Goal: Navigation & Orientation: Find specific page/section

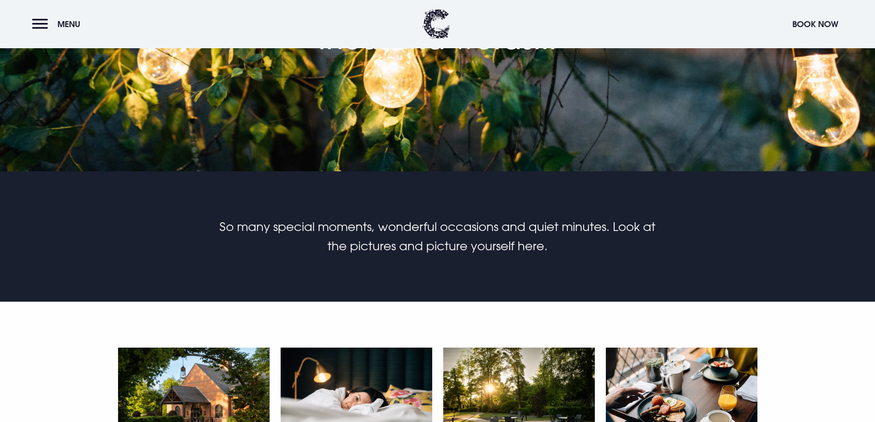
scroll to position [192, 0]
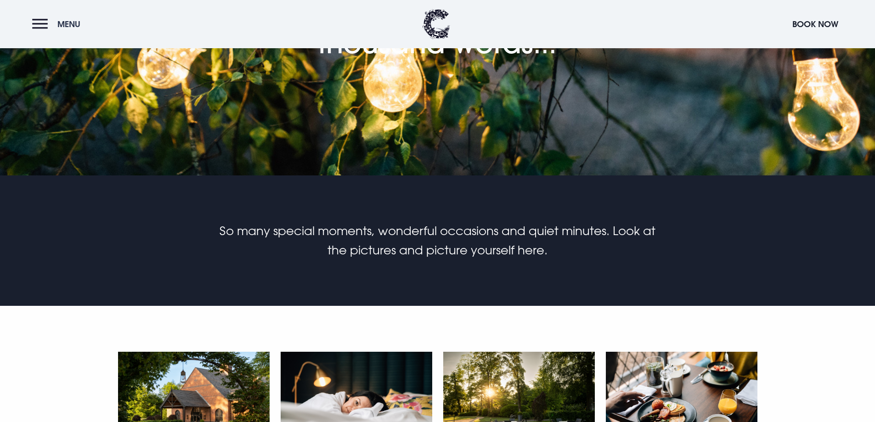
click at [39, 21] on button "Menu" at bounding box center [58, 24] width 53 height 20
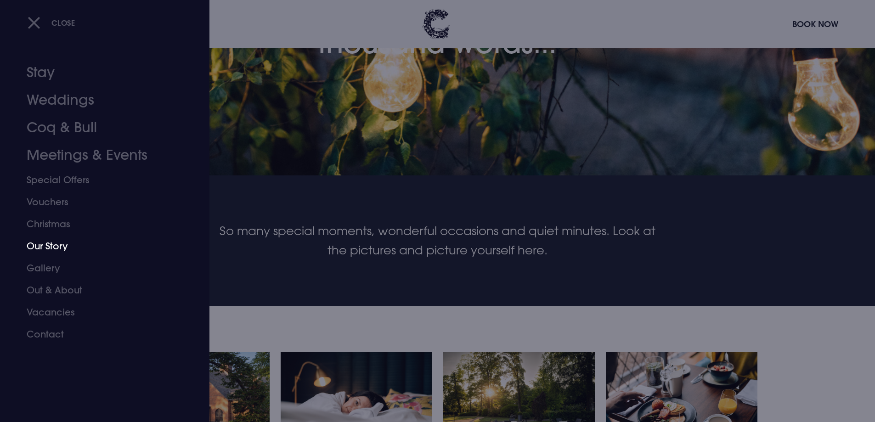
click at [51, 246] on link "Our Story" at bounding box center [99, 246] width 145 height 22
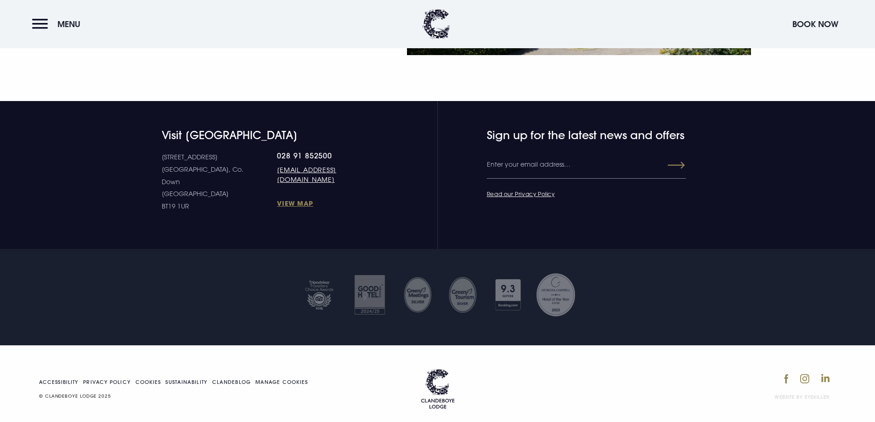
scroll to position [1842, 0]
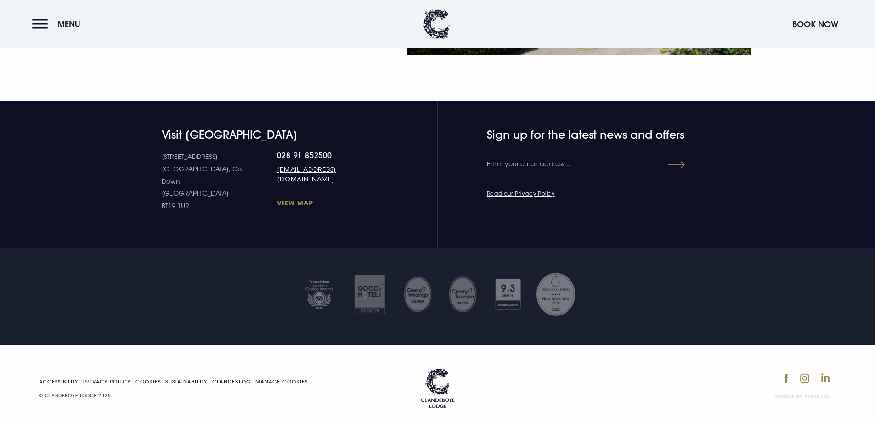
click at [277, 198] on link "View Map" at bounding box center [327, 202] width 101 height 9
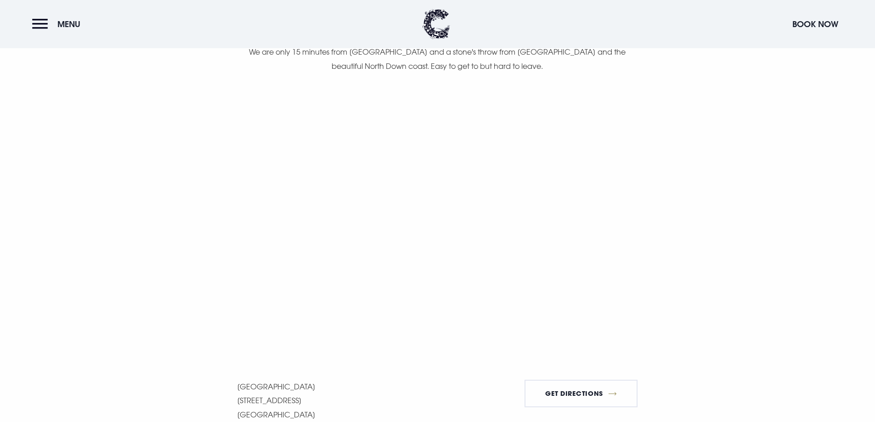
scroll to position [643, 0]
